Goal: Task Accomplishment & Management: Use online tool/utility

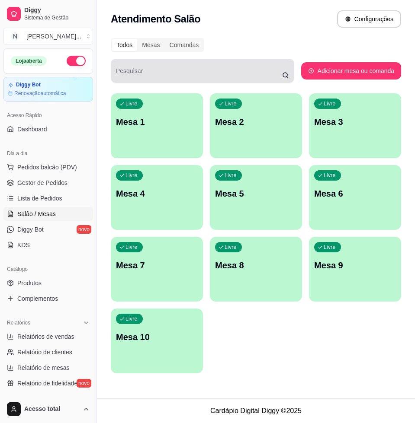
click at [147, 154] on div "button" at bounding box center [157, 153] width 92 height 10
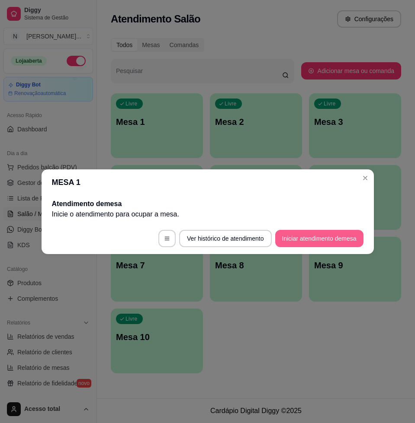
click at [320, 230] on button "Iniciar atendimento de mesa" at bounding box center [319, 238] width 88 height 17
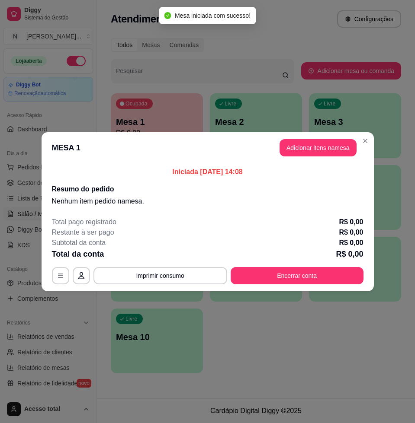
click at [308, 155] on button "Adicionar itens na mesa" at bounding box center [317, 147] width 77 height 17
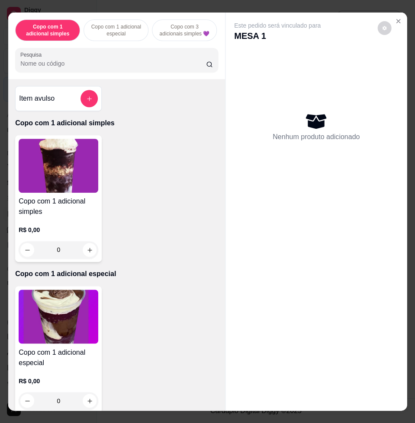
click at [298, 149] on div "Nenhum produto adicionado" at bounding box center [316, 127] width 164 height 170
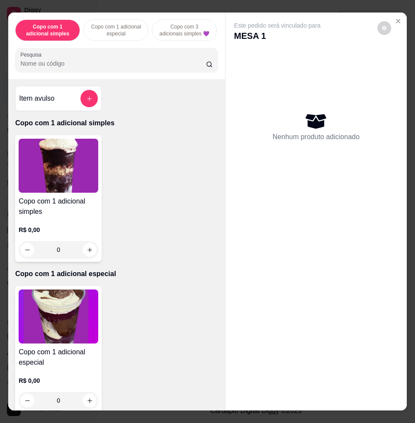
click at [44, 68] on input "Pesquisa" at bounding box center [113, 63] width 186 height 9
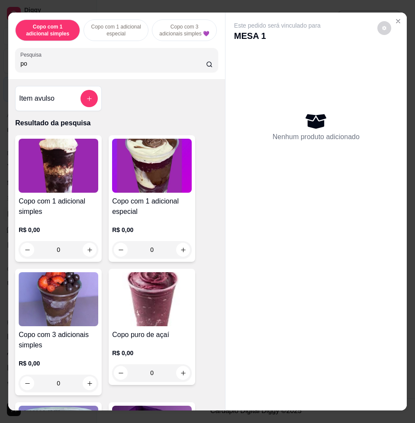
click at [48, 68] on input "po" at bounding box center [113, 63] width 186 height 9
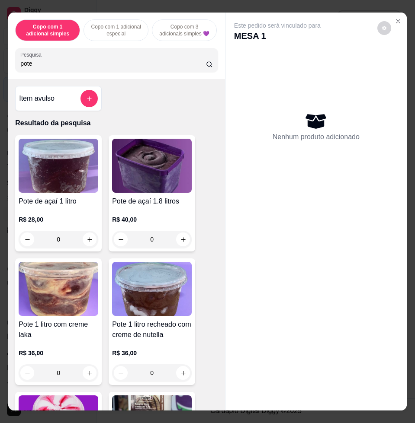
scroll to position [216, 0]
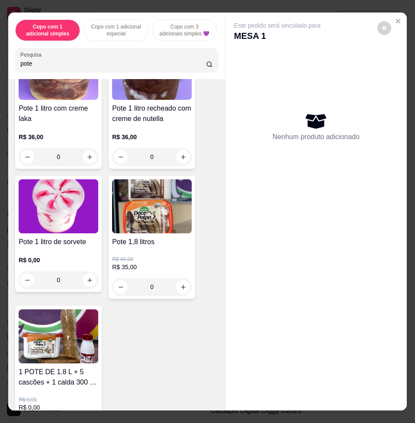
type input "pote"
click at [86, 284] on div "0" at bounding box center [59, 280] width 80 height 17
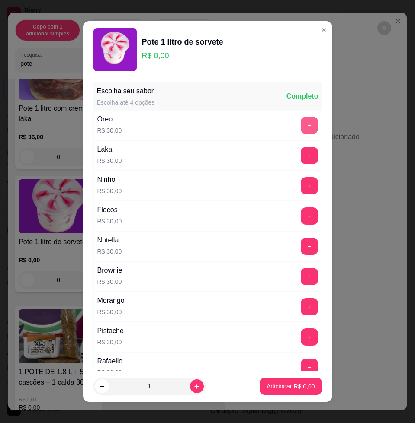
click at [301, 122] on button "+" at bounding box center [309, 125] width 17 height 17
click at [278, 385] on p "Adicionar R$ 30,00" at bounding box center [288, 386] width 51 height 9
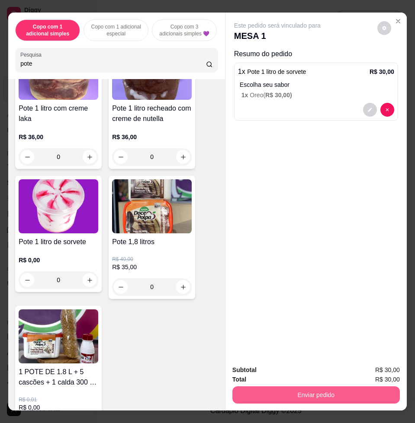
click at [294, 387] on button "Enviar pedido" at bounding box center [315, 395] width 167 height 17
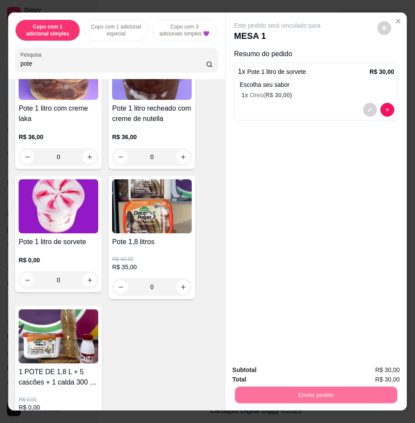
click at [269, 371] on button "Não registrar e enviar pedido" at bounding box center [286, 370] width 90 height 16
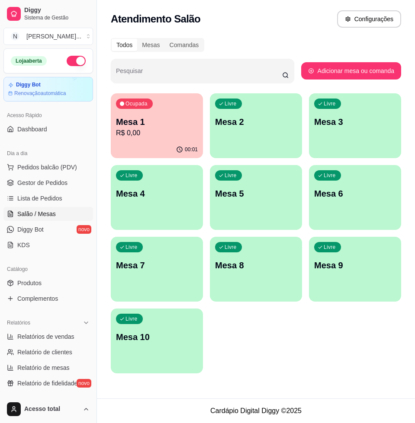
click at [147, 141] on button "Ocupada Mesa 1 R$ 0,00 00:01" at bounding box center [157, 125] width 92 height 65
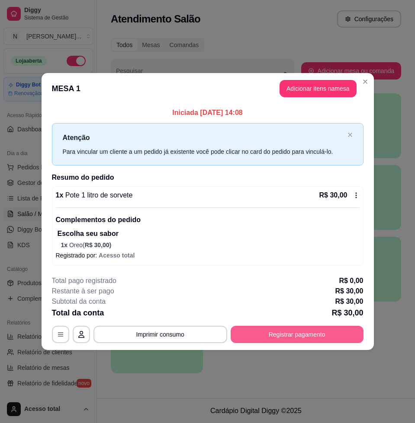
click at [281, 341] on button "Registrar pagamento" at bounding box center [296, 334] width 133 height 17
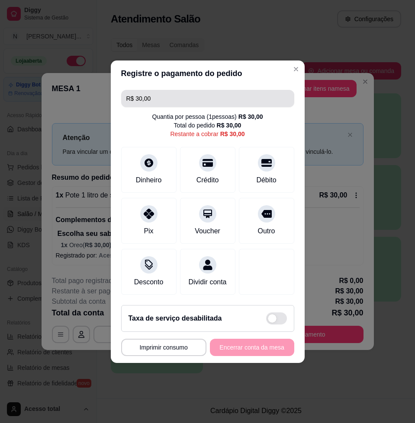
click at [209, 99] on input "R$ 30,00" at bounding box center [207, 98] width 163 height 17
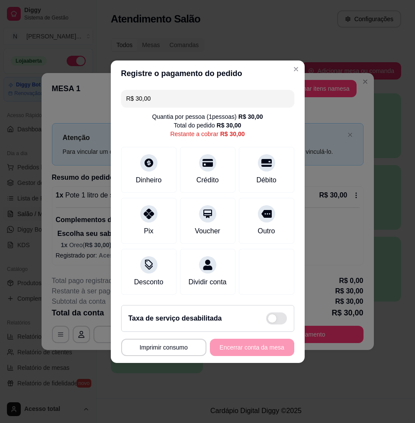
click at [209, 99] on input "R$ 30,00" at bounding box center [207, 98] width 163 height 17
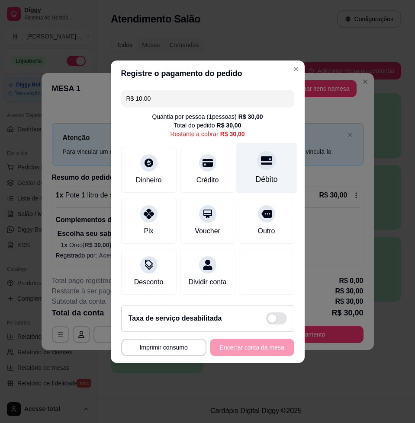
click at [254, 148] on div "Débito" at bounding box center [266, 168] width 61 height 51
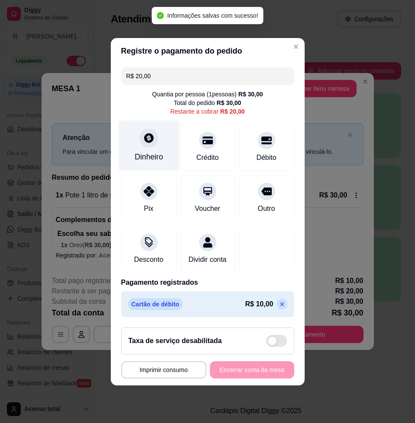
click at [163, 158] on div "Dinheiro" at bounding box center [148, 145] width 61 height 51
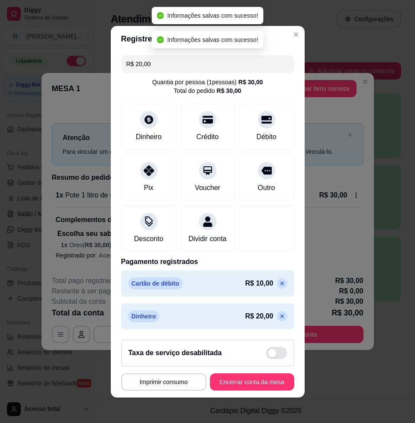
type input "R$ 0,00"
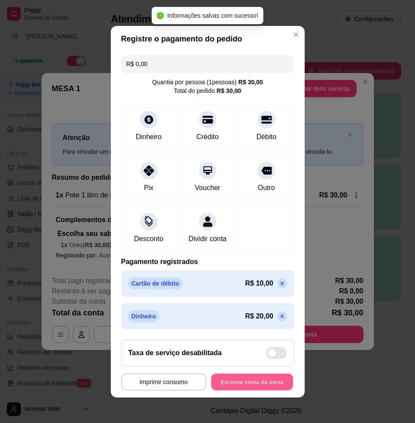
click at [255, 390] on button "Encerrar conta da mesa" at bounding box center [252, 382] width 82 height 17
